Goal: Transaction & Acquisition: Purchase product/service

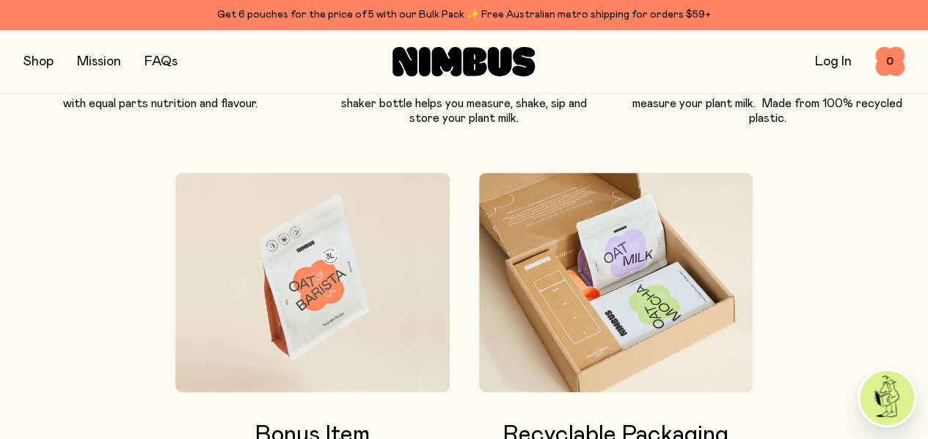
scroll to position [1167, 0]
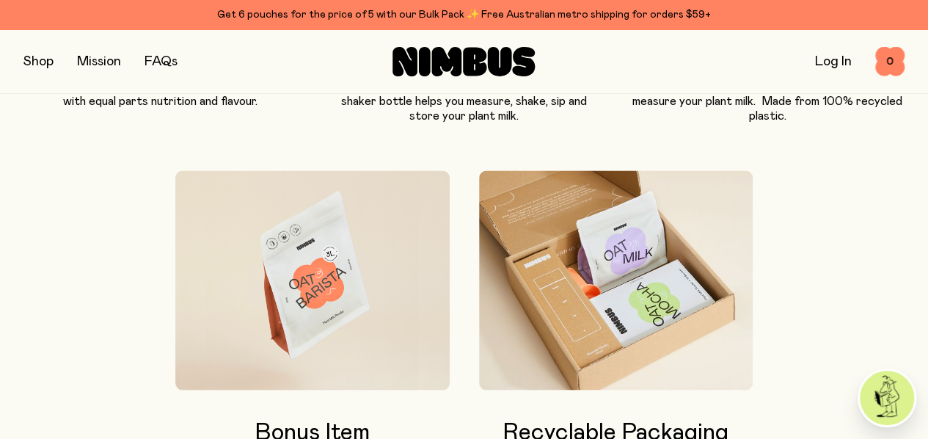
drag, startPoint x: 929, startPoint y: 87, endPoint x: 917, endPoint y: 60, distance: 28.9
drag, startPoint x: 917, startPoint y: 60, endPoint x: 627, endPoint y: 58, distance: 289.8
click at [627, 58] on div "Log In 0 0" at bounding box center [757, 61] width 293 height 29
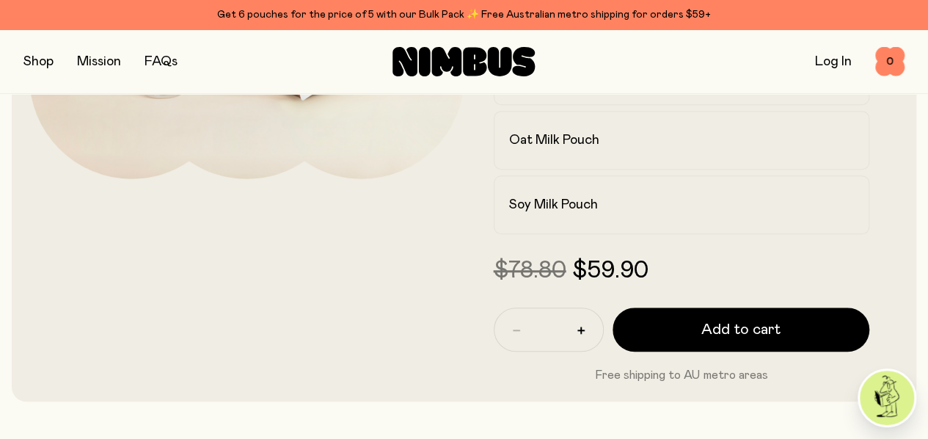
scroll to position [382, 0]
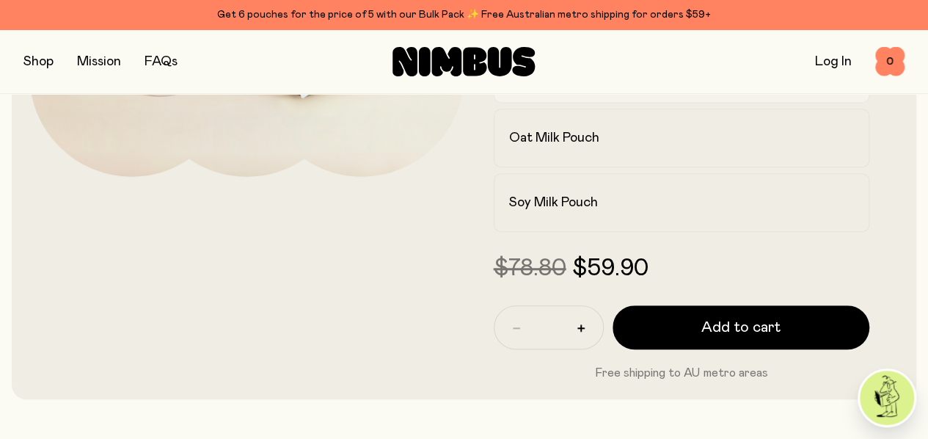
drag, startPoint x: 607, startPoint y: 207, endPoint x: 570, endPoint y: 204, distance: 37.5
drag, startPoint x: 570, startPoint y: 204, endPoint x: 554, endPoint y: 210, distance: 17.2
click at [554, 82] on h2 "Oat Barista Pouch" at bounding box center [563, 74] width 109 height 18
click at [580, 82] on h2 "Oat Barista Pouch" at bounding box center [563, 74] width 109 height 18
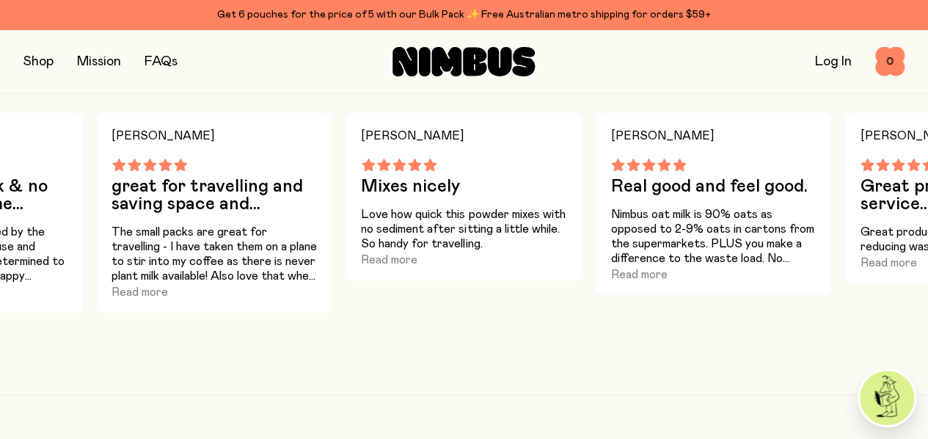
scroll to position [1555, 0]
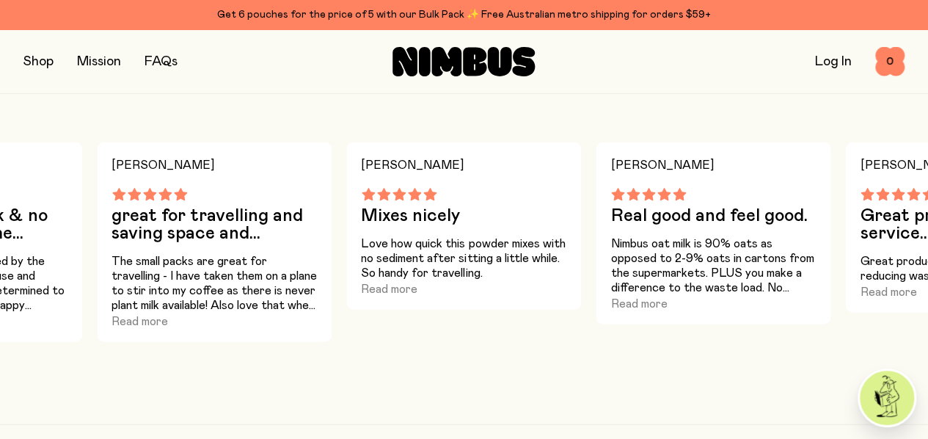
click at [41, 64] on button "button" at bounding box center [38, 61] width 30 height 21
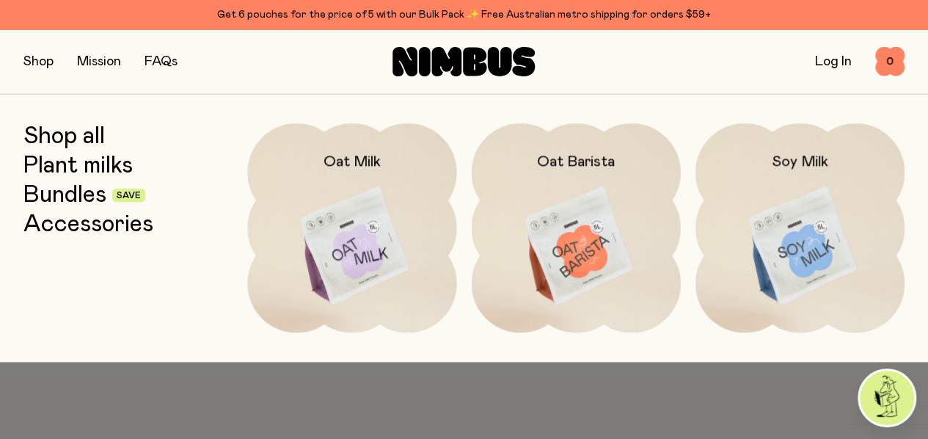
click at [807, 236] on img at bounding box center [800, 246] width 209 height 246
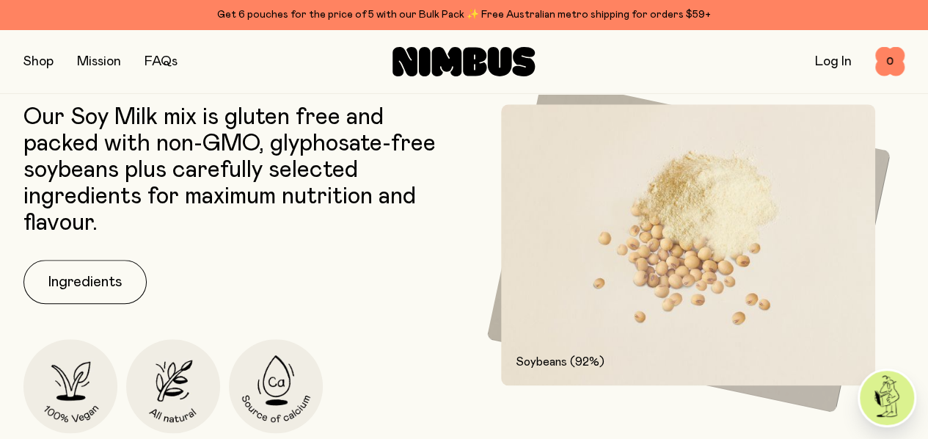
scroll to position [712, 0]
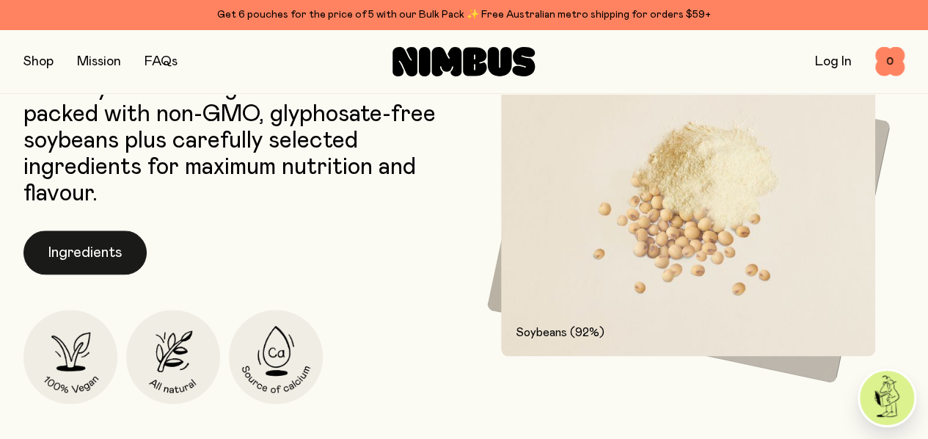
click at [91, 274] on button "Ingredients" at bounding box center [84, 252] width 123 height 44
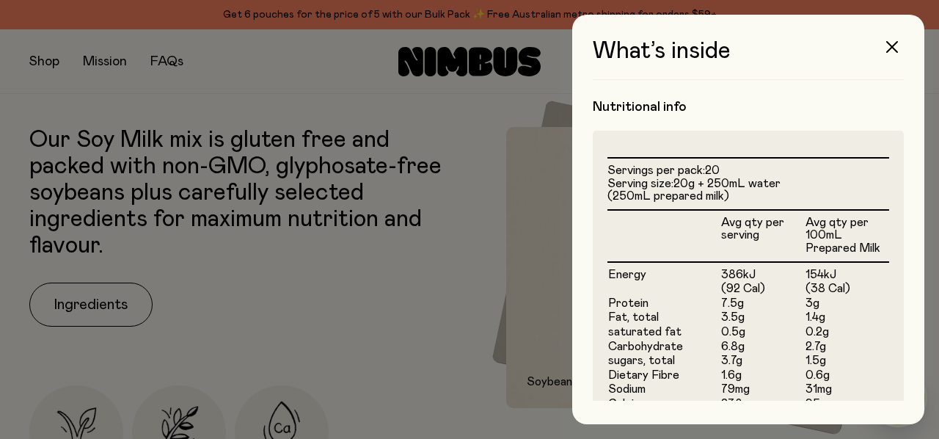
scroll to position [323, 0]
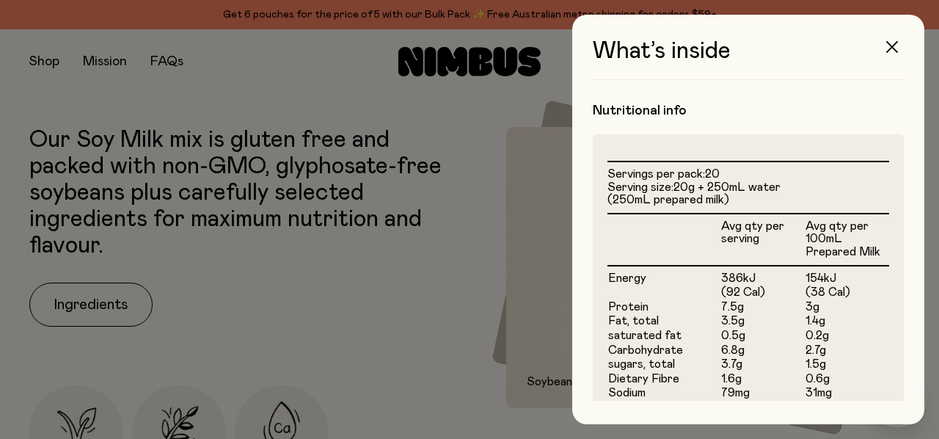
click at [895, 46] on icon "button" at bounding box center [892, 47] width 12 height 12
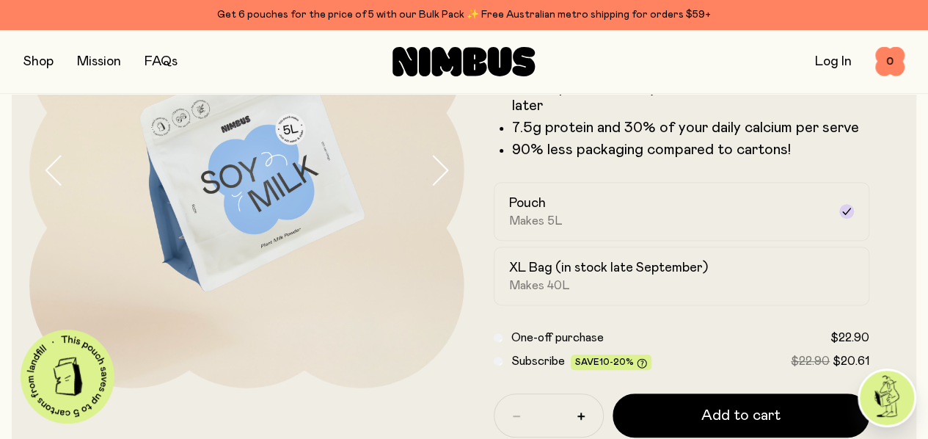
scroll to position [186, 0]
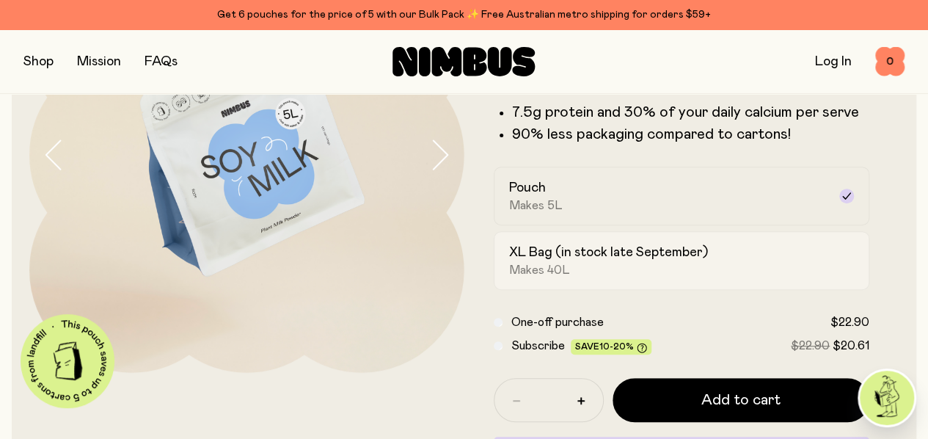
click at [618, 261] on h2 "XL Bag (in stock late September)" at bounding box center [608, 253] width 199 height 18
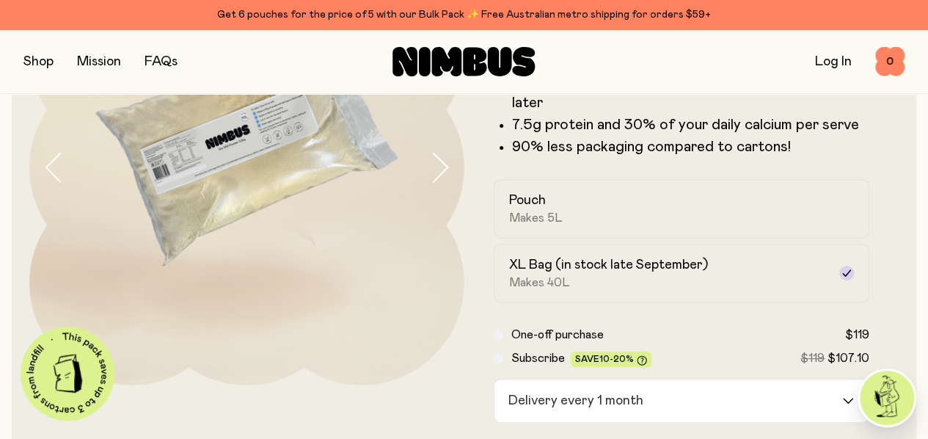
scroll to position [282, 0]
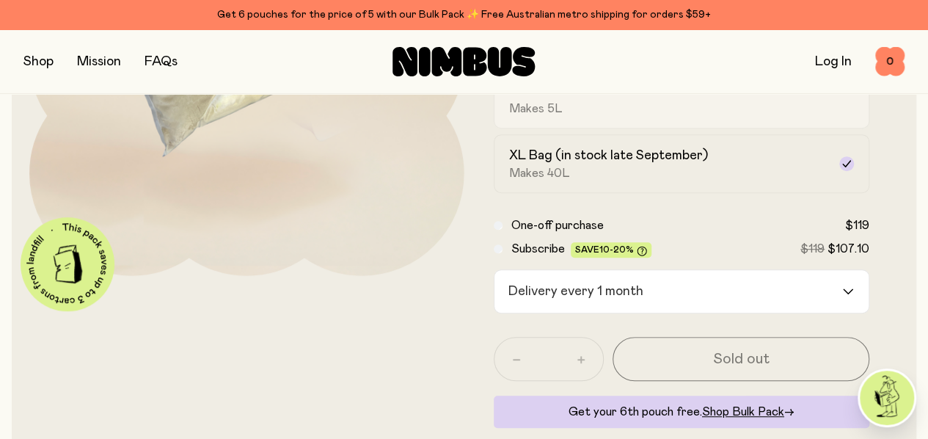
click at [728, 116] on div "Pouch Makes 5L" at bounding box center [668, 99] width 319 height 34
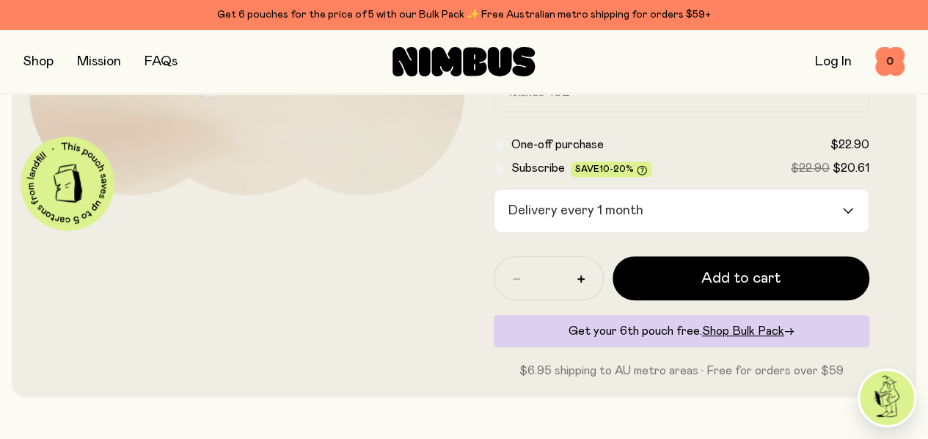
scroll to position [409, 0]
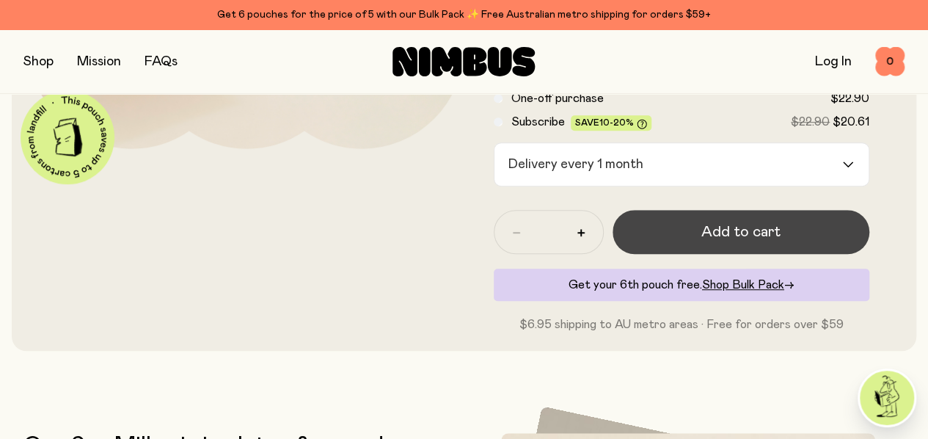
click at [756, 242] on span "Add to cart" at bounding box center [740, 232] width 79 height 21
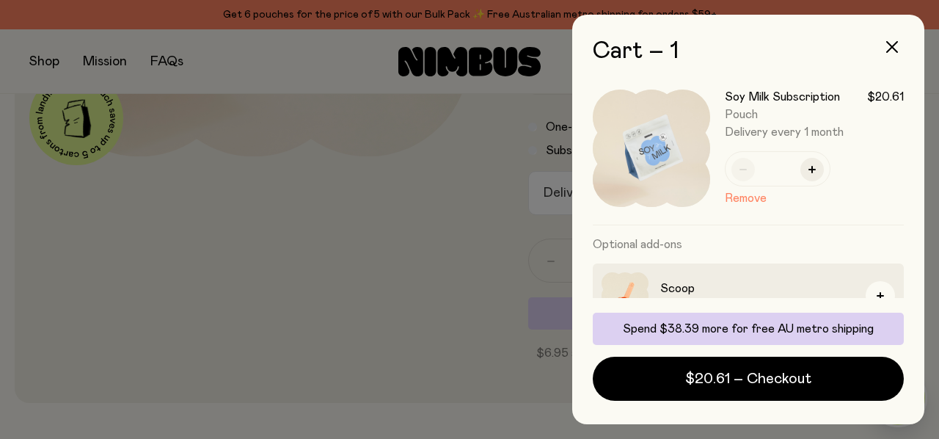
scroll to position [0, 0]
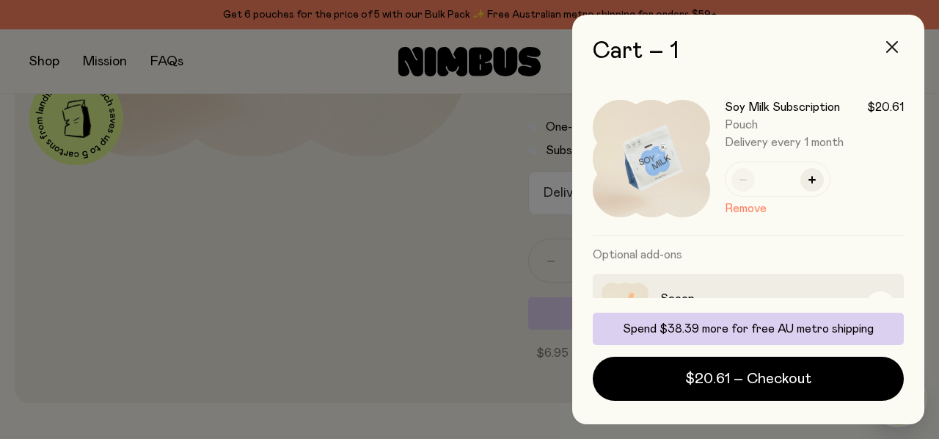
click at [891, 45] on icon "button" at bounding box center [892, 47] width 12 height 12
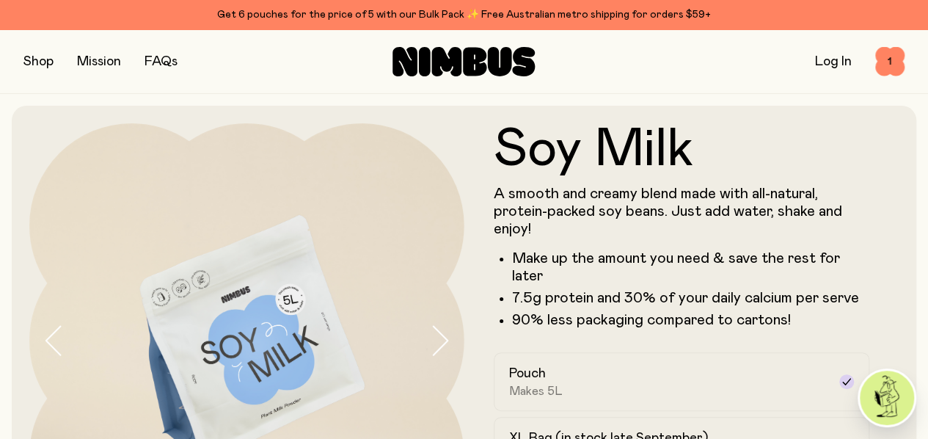
click at [43, 60] on button "button" at bounding box center [38, 61] width 30 height 21
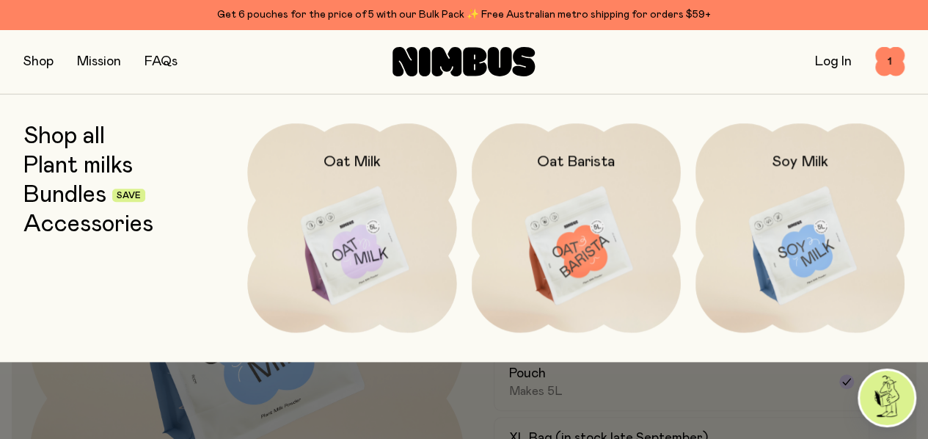
click at [354, 227] on img at bounding box center [351, 246] width 209 height 246
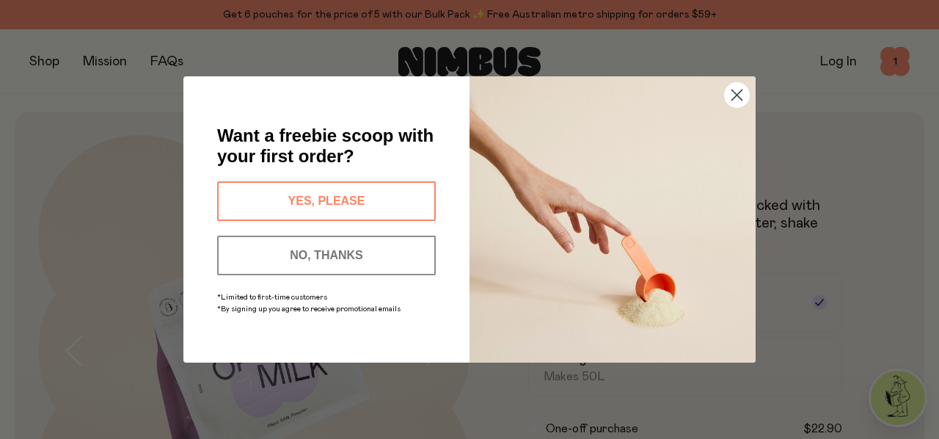
click at [398, 244] on button "NO, THANKS" at bounding box center [326, 256] width 219 height 40
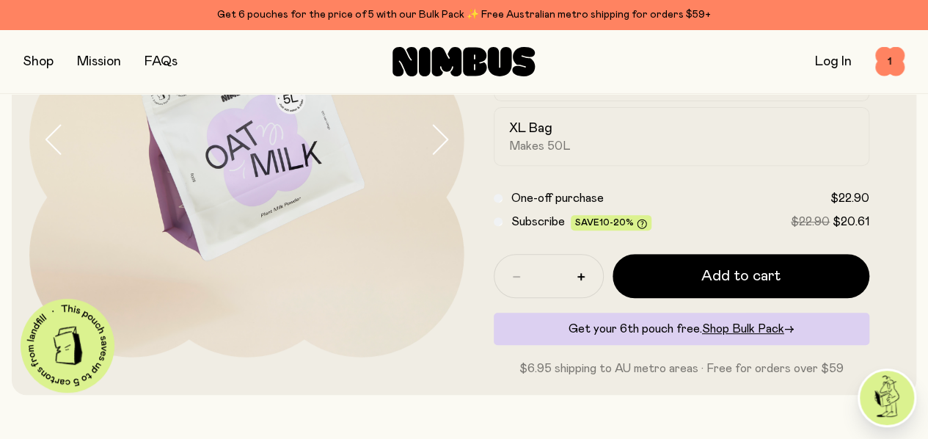
scroll to position [181, 0]
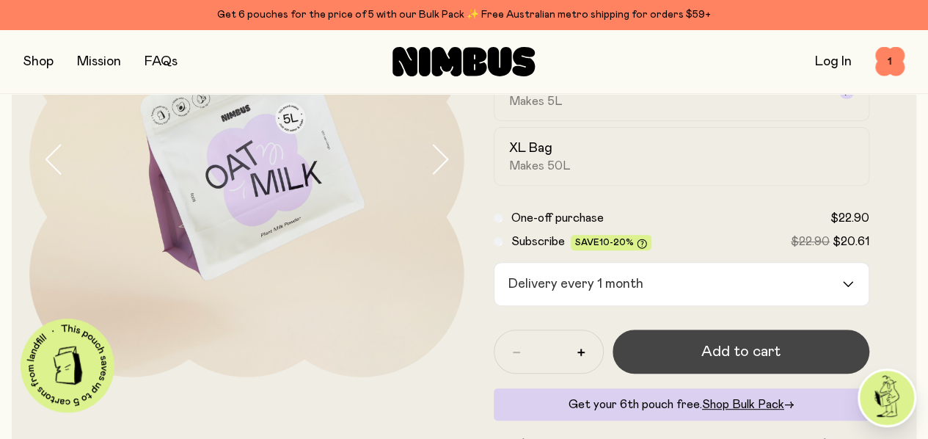
click at [750, 362] on span "Add to cart" at bounding box center [740, 351] width 79 height 21
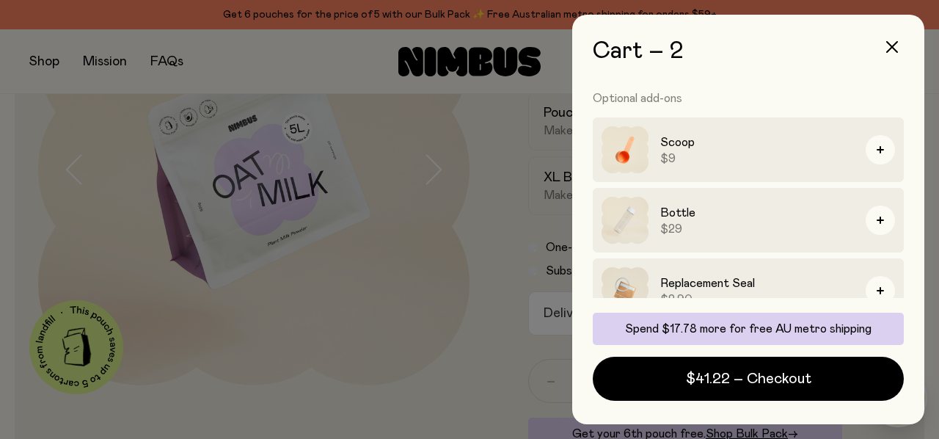
scroll to position [0, 0]
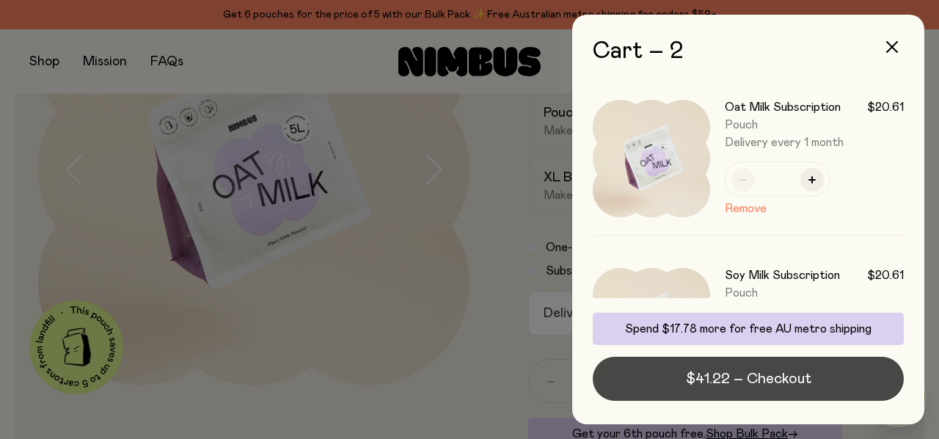
drag, startPoint x: 734, startPoint y: 380, endPoint x: 766, endPoint y: 372, distance: 33.3
click at [766, 372] on span "$41.22 – Checkout" at bounding box center [748, 378] width 125 height 21
